Goal: Task Accomplishment & Management: Use online tool/utility

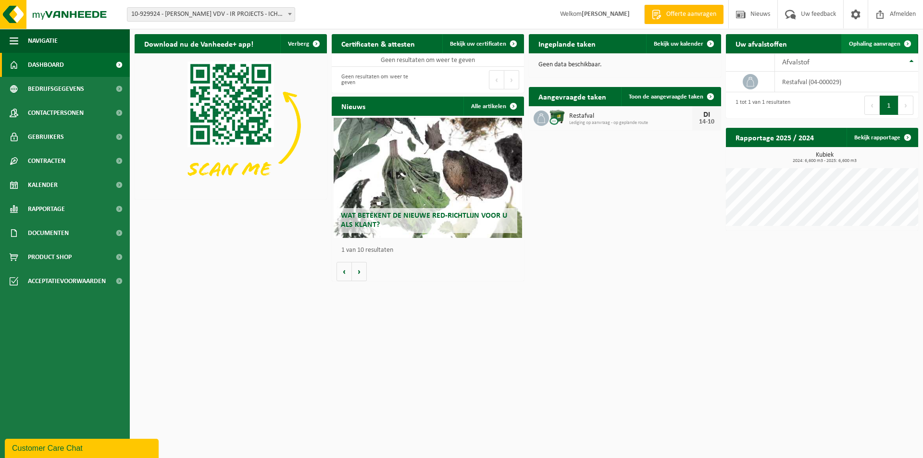
click at [883, 44] on span "Ophaling aanvragen" at bounding box center [874, 44] width 51 height 6
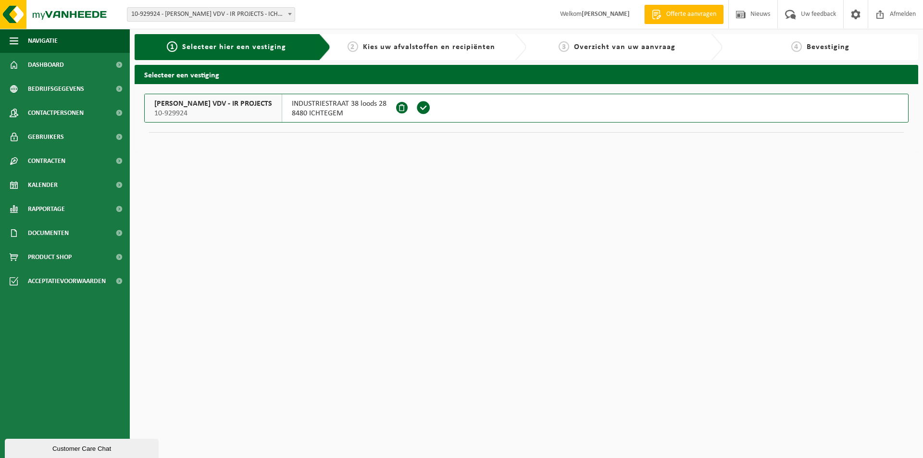
click at [434, 106] on button "[PERSON_NAME] VDV - IR PROJECTS 10-929924 [STREET_ADDRESS]" at bounding box center [526, 108] width 764 height 29
